Goal: Feedback & Contribution: Contribute content

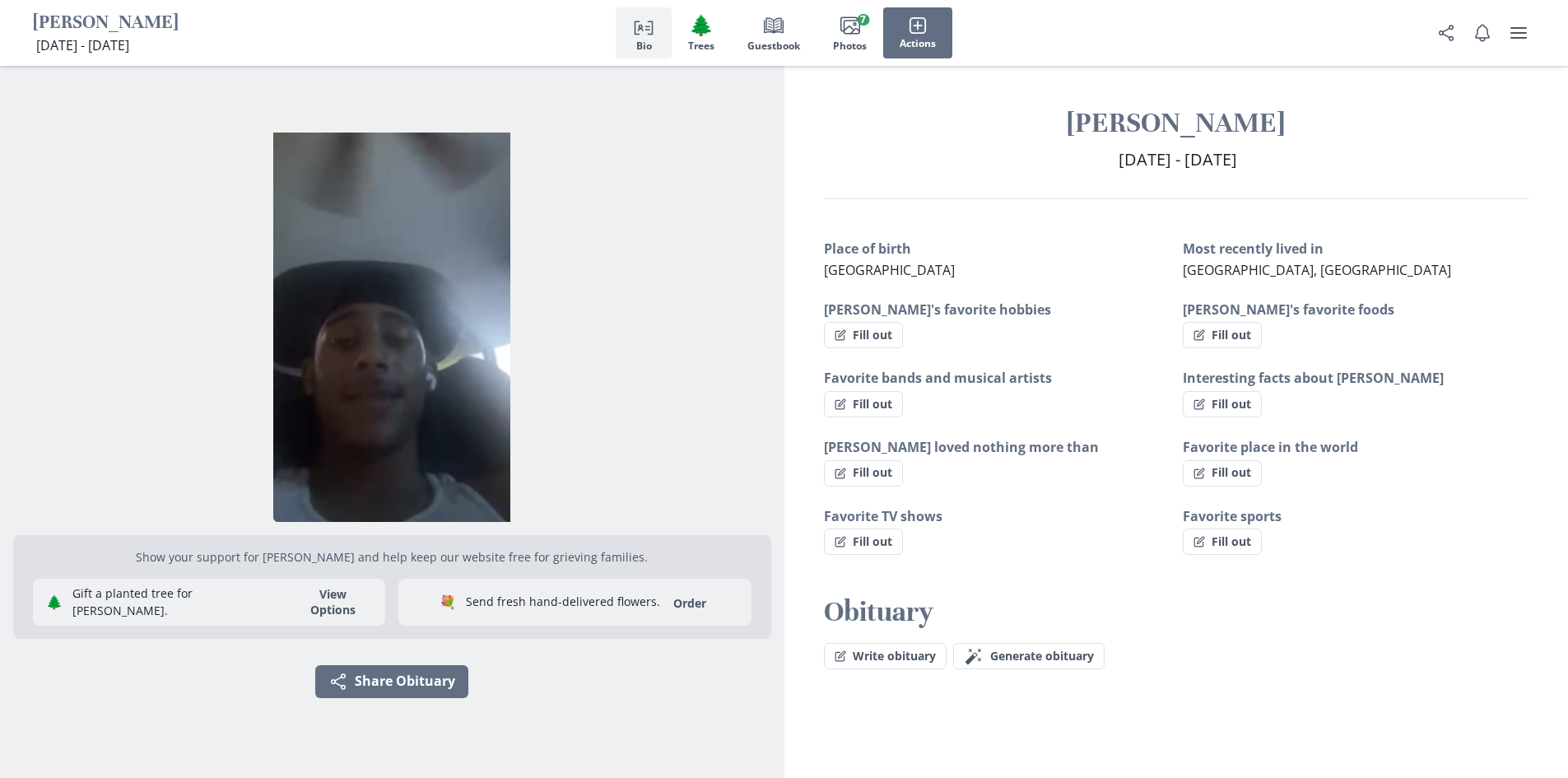
drag, startPoint x: 848, startPoint y: 267, endPoint x: 1074, endPoint y: 270, distance: 226.0
click at [1074, 270] on div "Place of birth [DEMOGRAPHIC_DATA] Most recently lived in [GEOGRAPHIC_DATA], [GE…" at bounding box center [1177, 397] width 784 height 316
click at [1293, 391] on div "Interesting facts about [PERSON_NAME] out" at bounding box center [1355, 393] width 345 height 49
click at [830, 16] on button "Images Photos 7" at bounding box center [850, 33] width 67 height 51
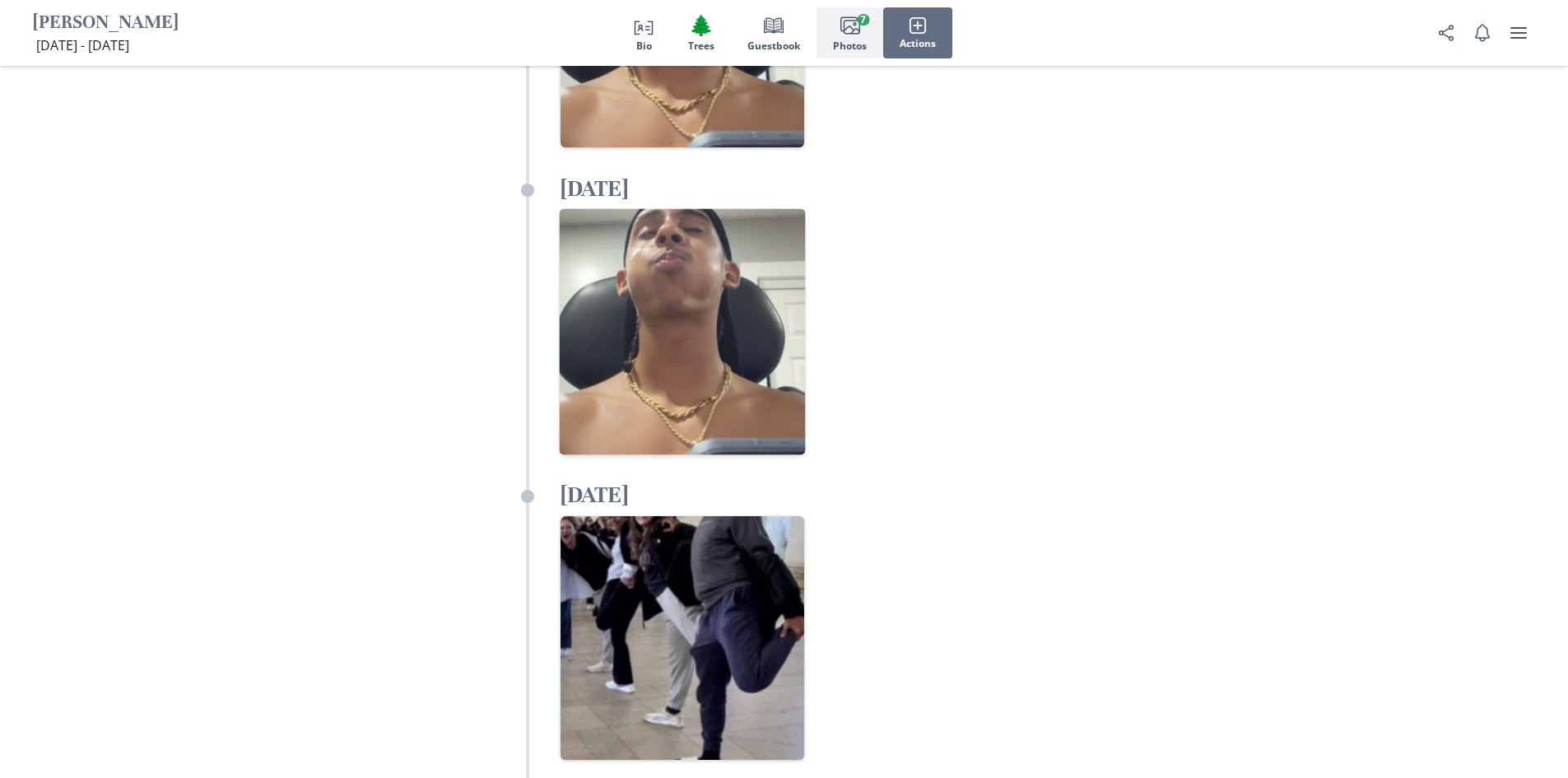
scroll to position [3848, 0]
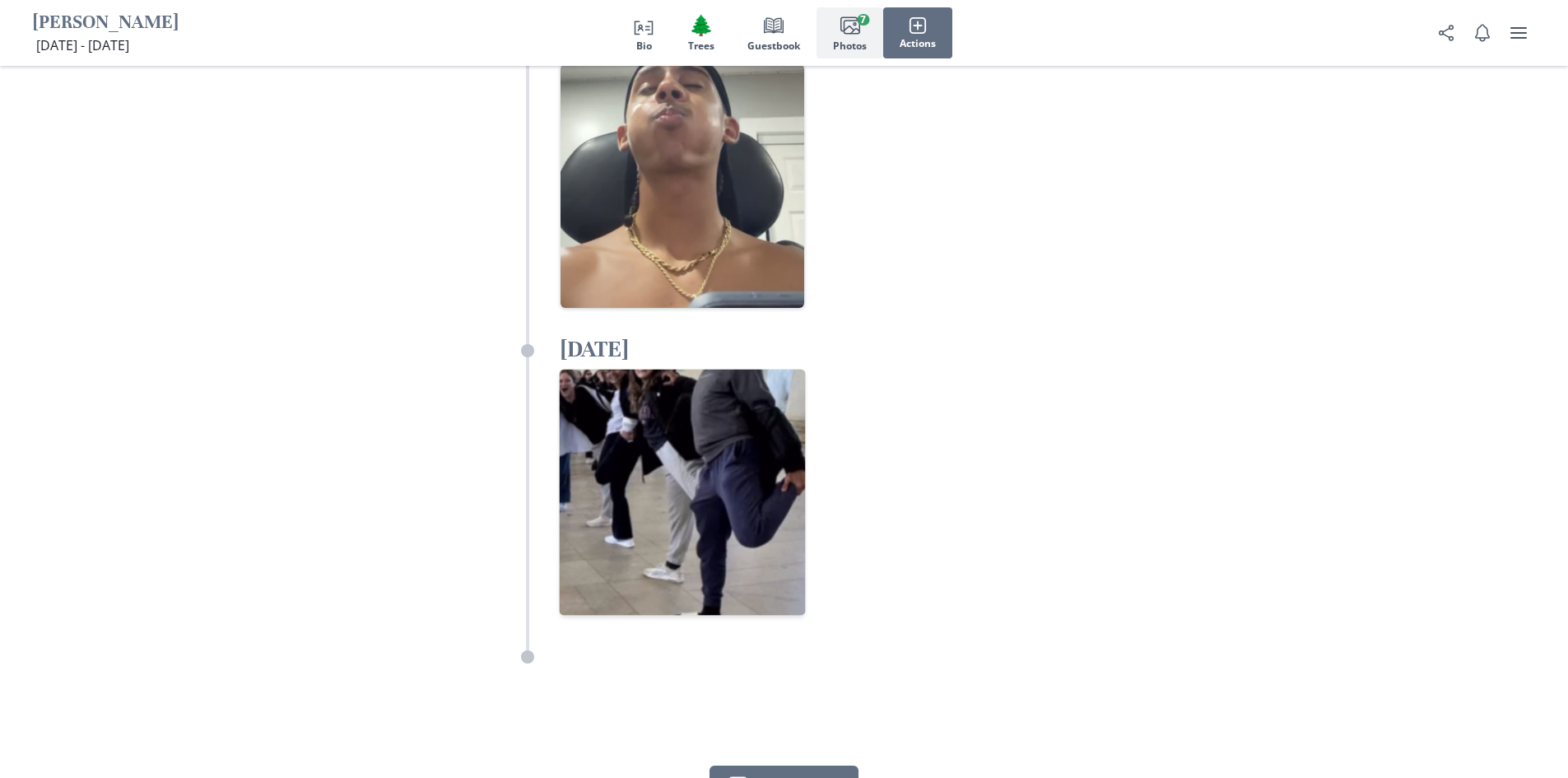
click at [713, 369] on img "Open in full screen" at bounding box center [682, 492] width 246 height 247
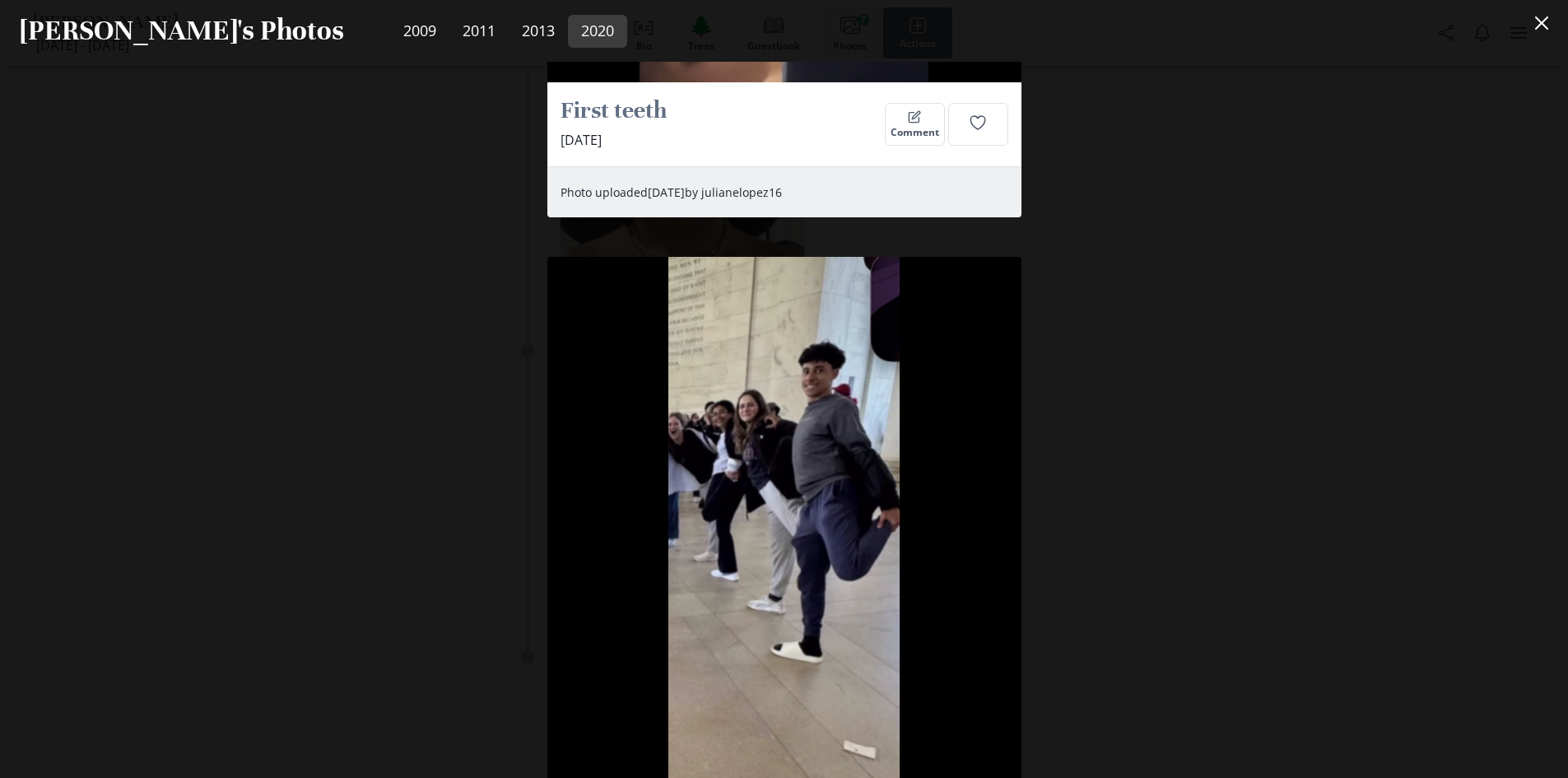
scroll to position [4595, 0]
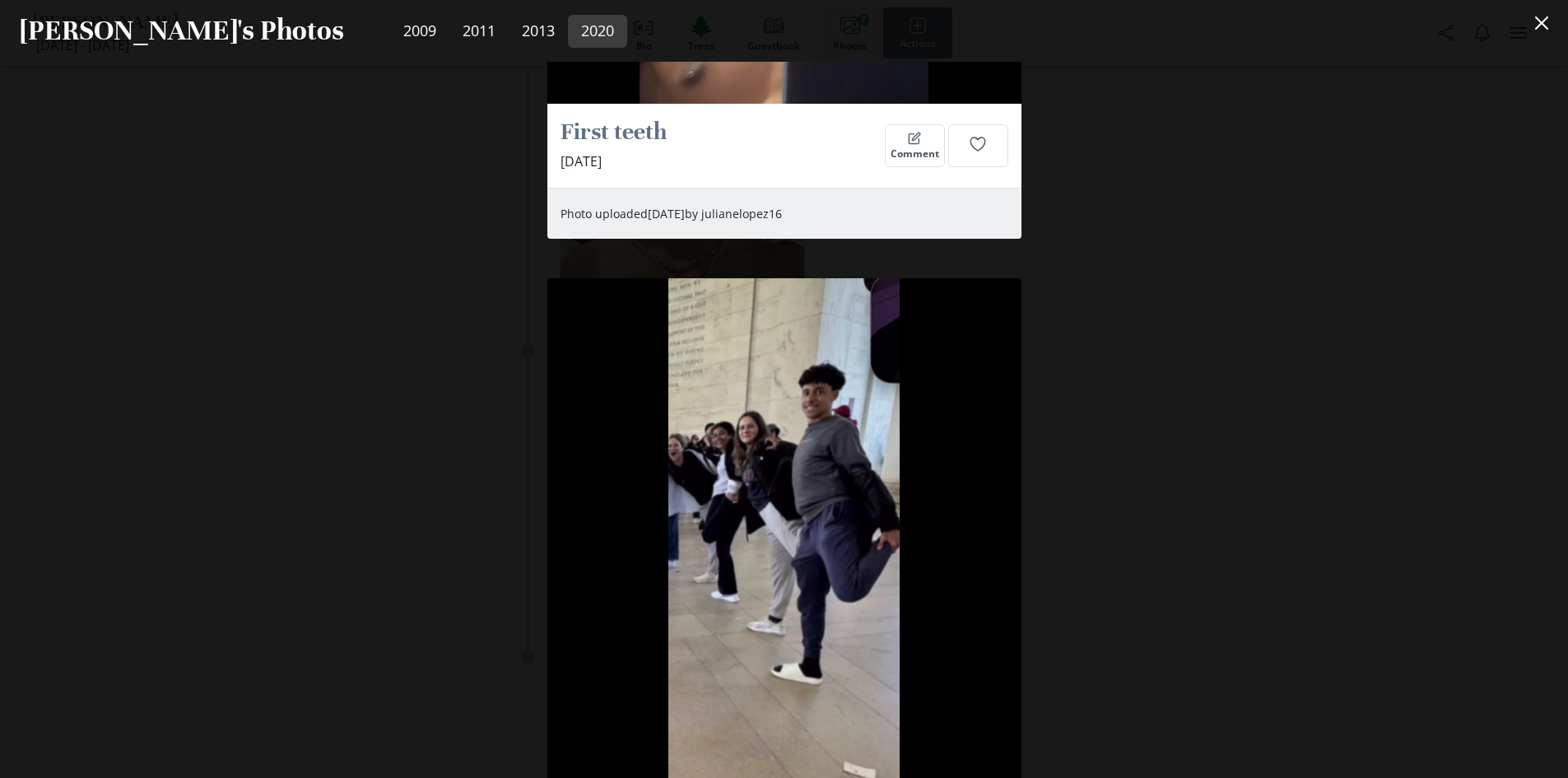
click at [1101, 43] on nav "2009 2011 2013 2020" at bounding box center [933, 31] width 1138 height 33
click at [1548, 25] on icon "Close" at bounding box center [1541, 22] width 13 height 13
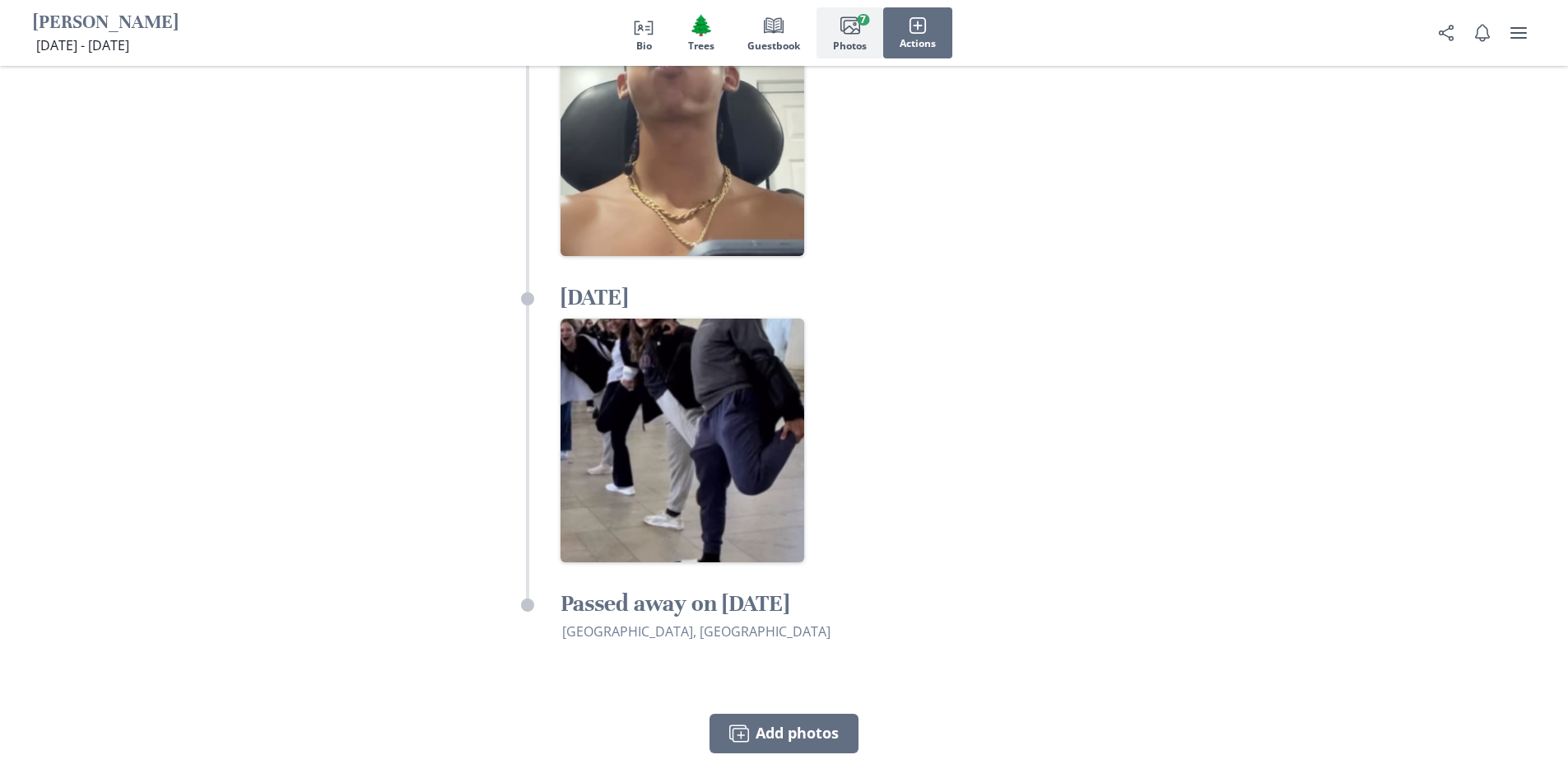
scroll to position [3931, 0]
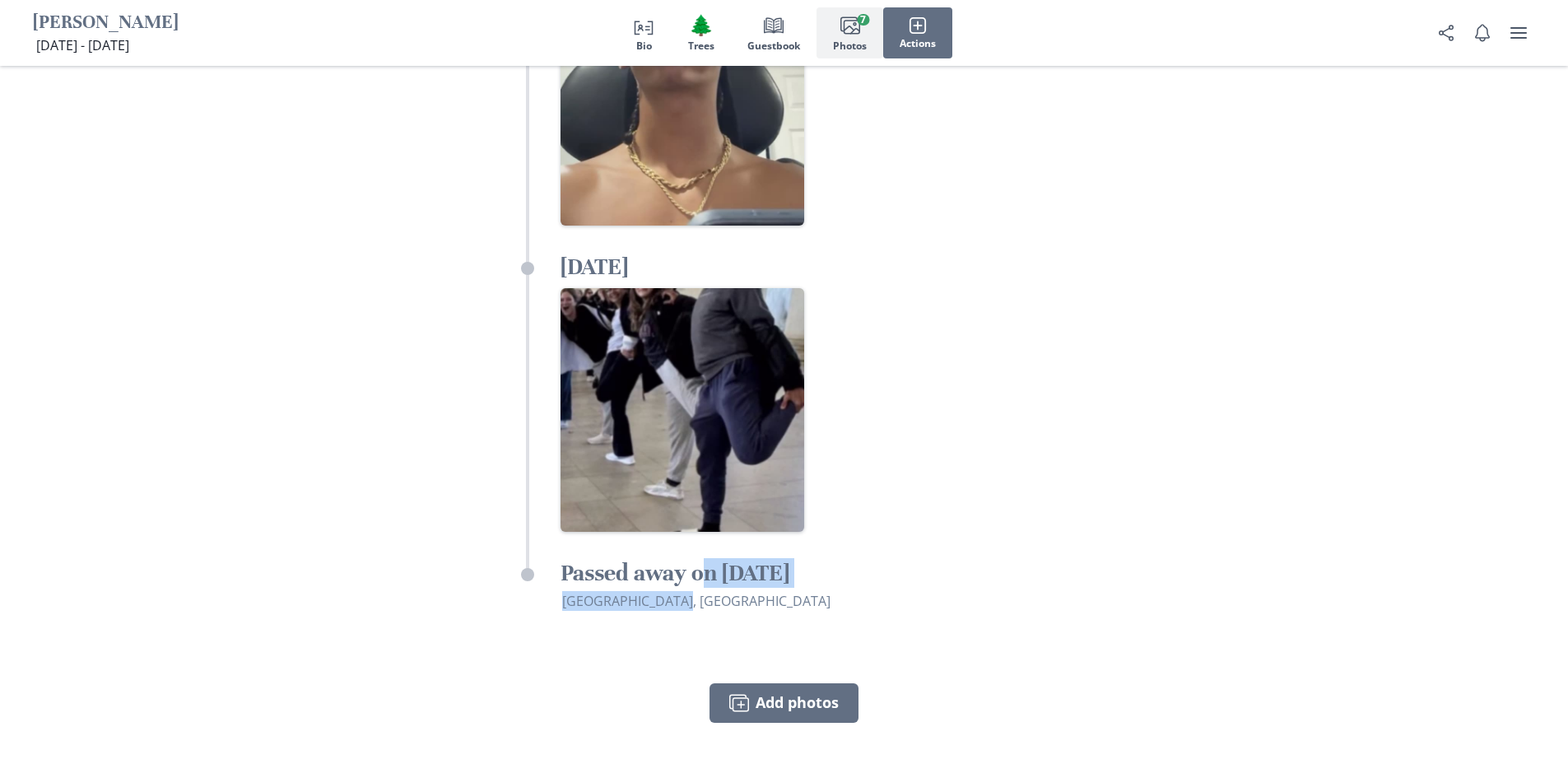
drag, startPoint x: 702, startPoint y: 496, endPoint x: 776, endPoint y: 524, distance: 79.1
click at [776, 559] on div "Passed away on [DATE] [GEOGRAPHIC_DATA], [GEOGRAPHIC_DATA]" at bounding box center [804, 585] width 488 height 53
click at [776, 591] on p "[GEOGRAPHIC_DATA], [GEOGRAPHIC_DATA]" at bounding box center [805, 601] width 486 height 20
click at [792, 683] on button "Images Add photos" at bounding box center [784, 703] width 149 height 39
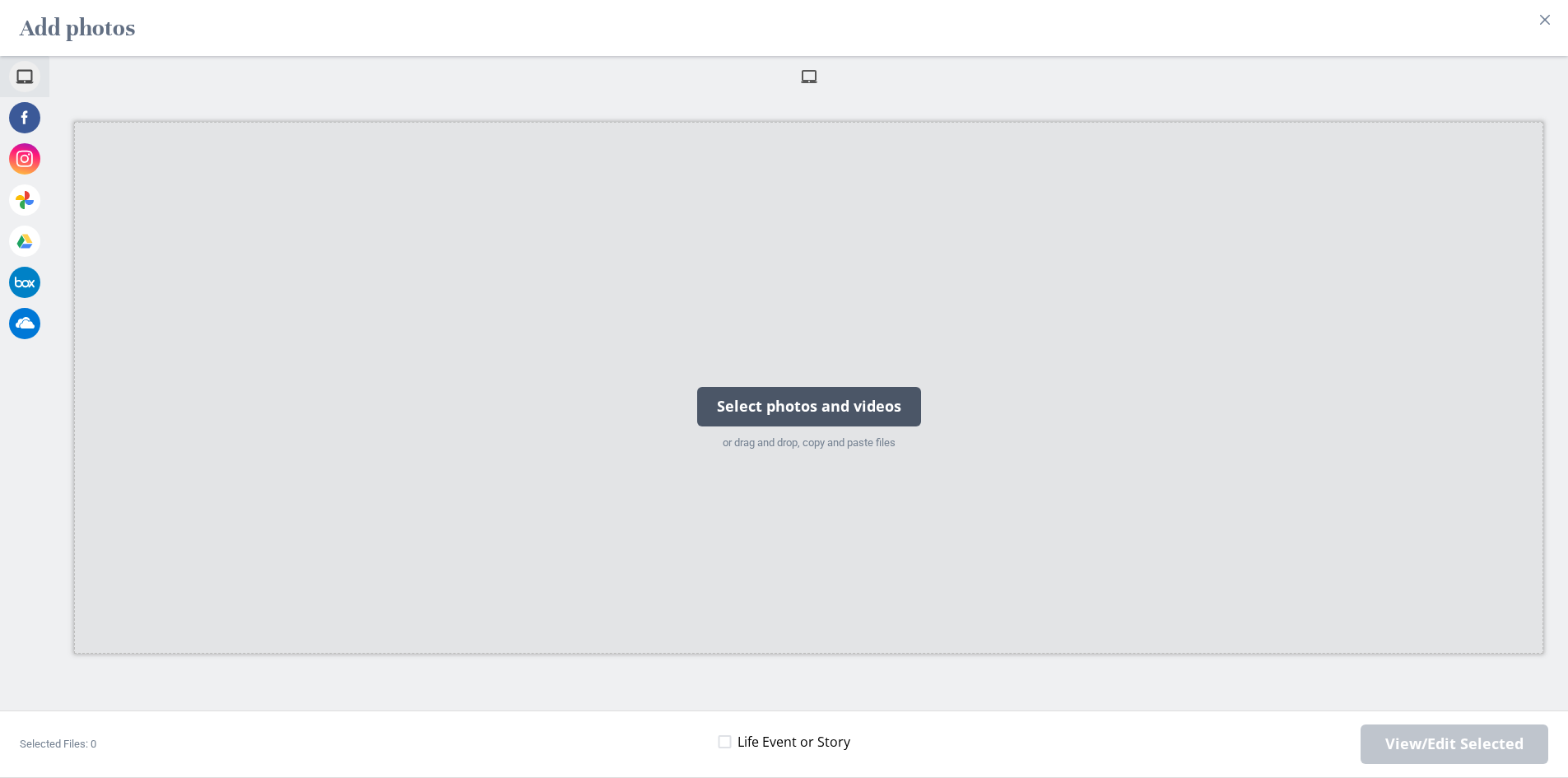
click at [812, 392] on div "Select photos and videos" at bounding box center [809, 407] width 224 height 39
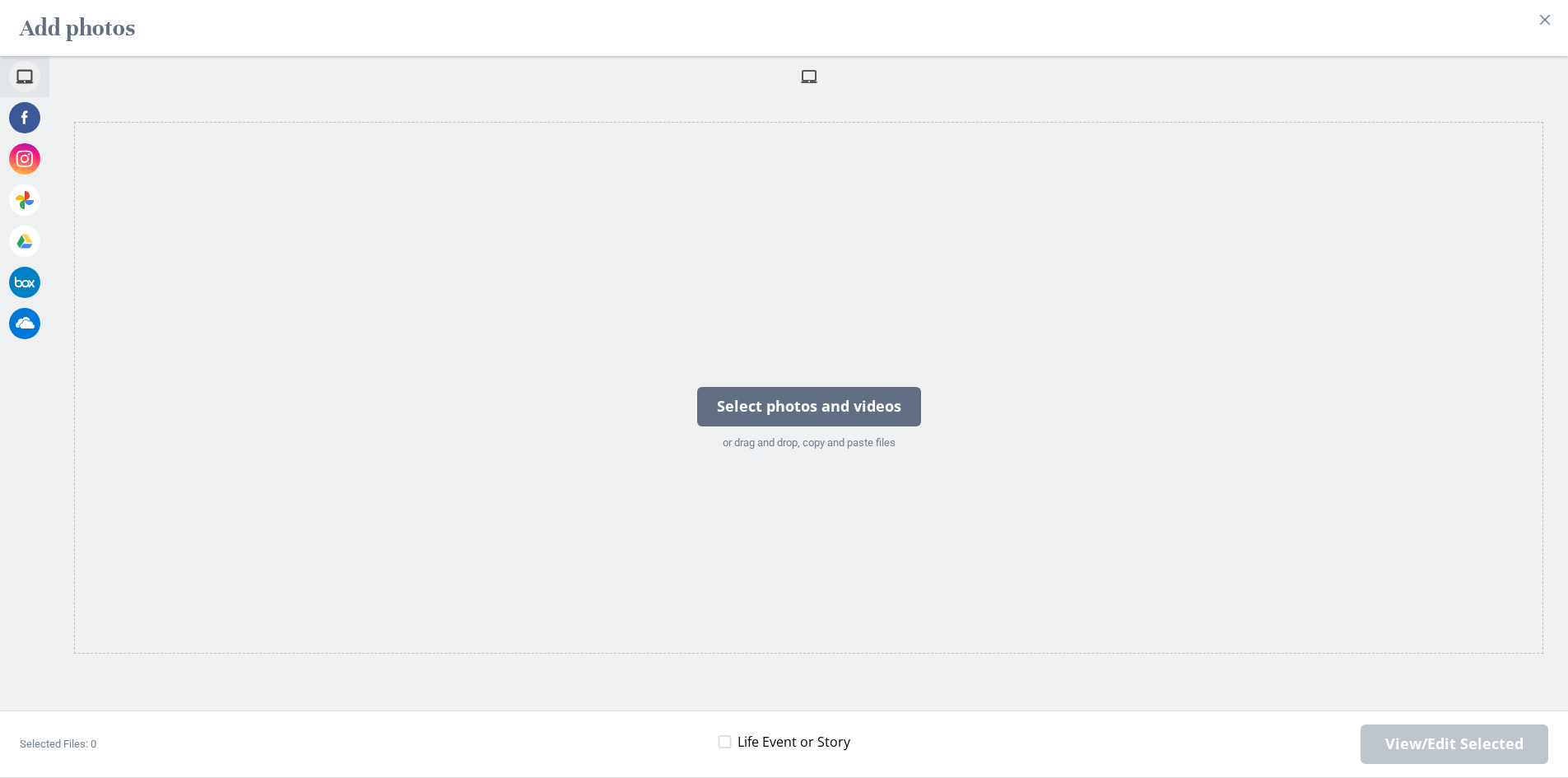
drag, startPoint x: 250, startPoint y: 111, endPoint x: 211, endPoint y: 115, distance: 39.2
